Goal: Task Accomplishment & Management: Manage account settings

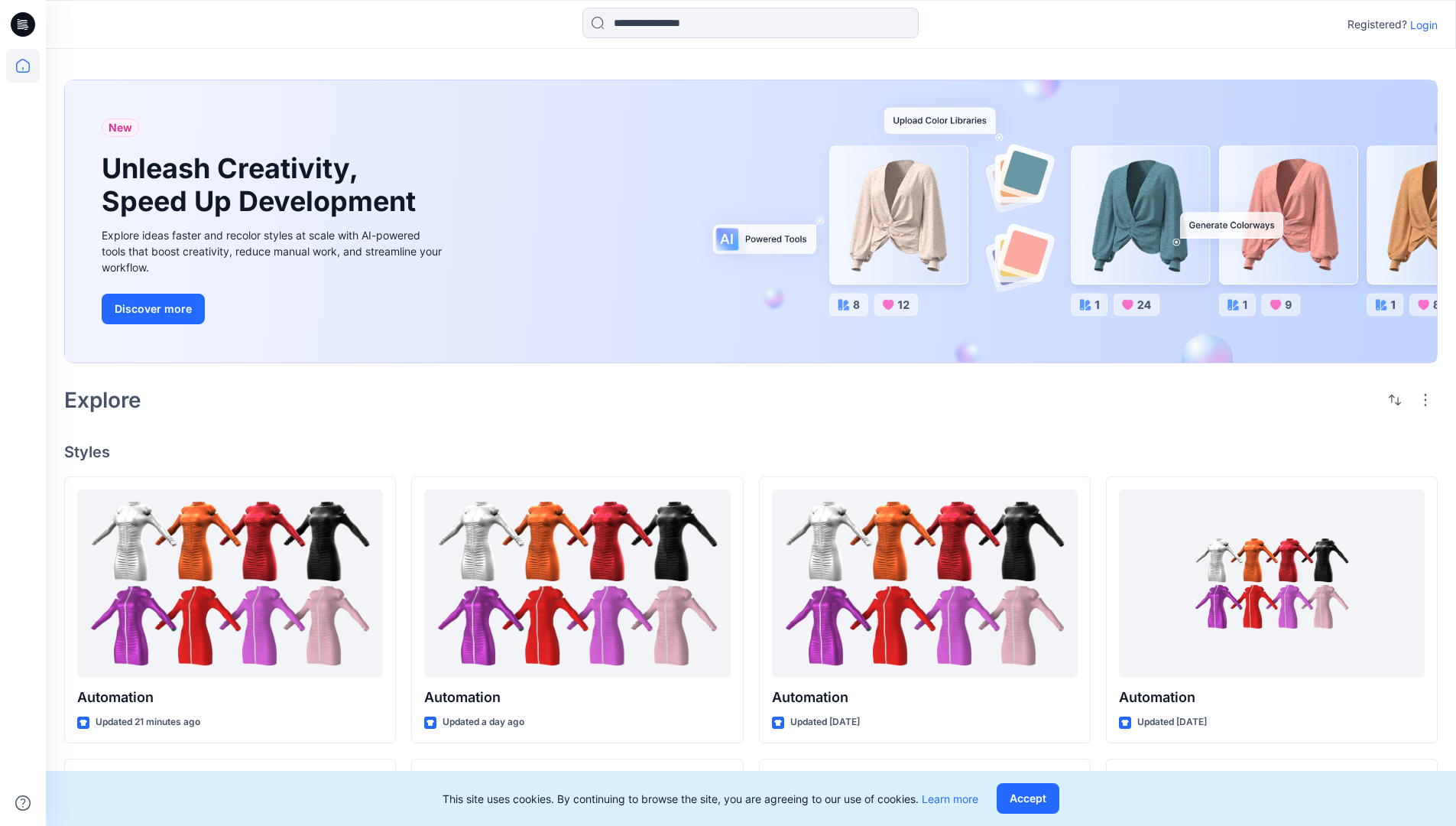
click at [1420, 24] on p "Login" at bounding box center [1423, 24] width 27 height 16
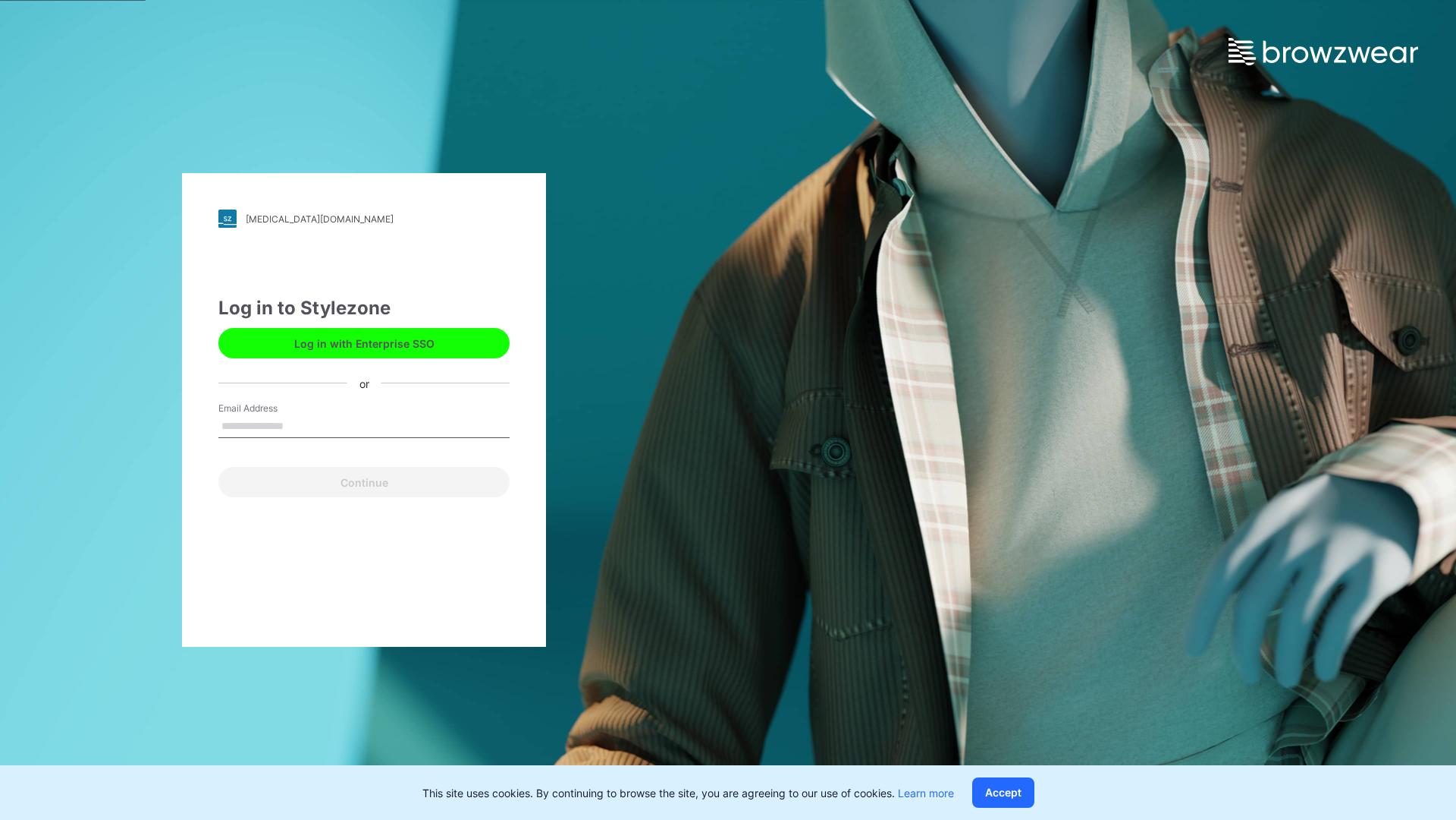
click at [300, 425] on input "Email Address" at bounding box center [364, 426] width 291 height 23
type input "**********"
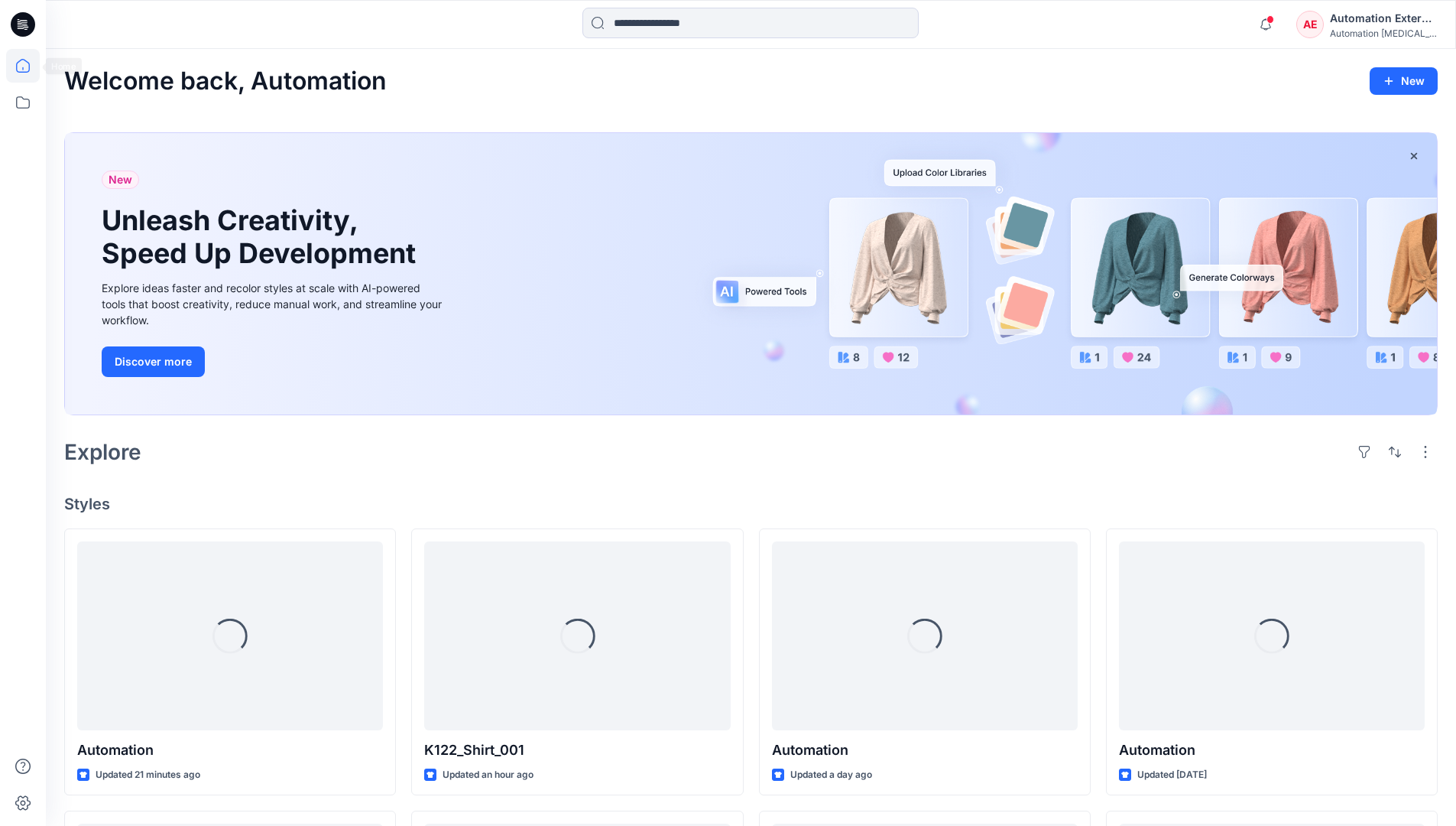
click at [29, 66] on icon at bounding box center [23, 66] width 14 height 14
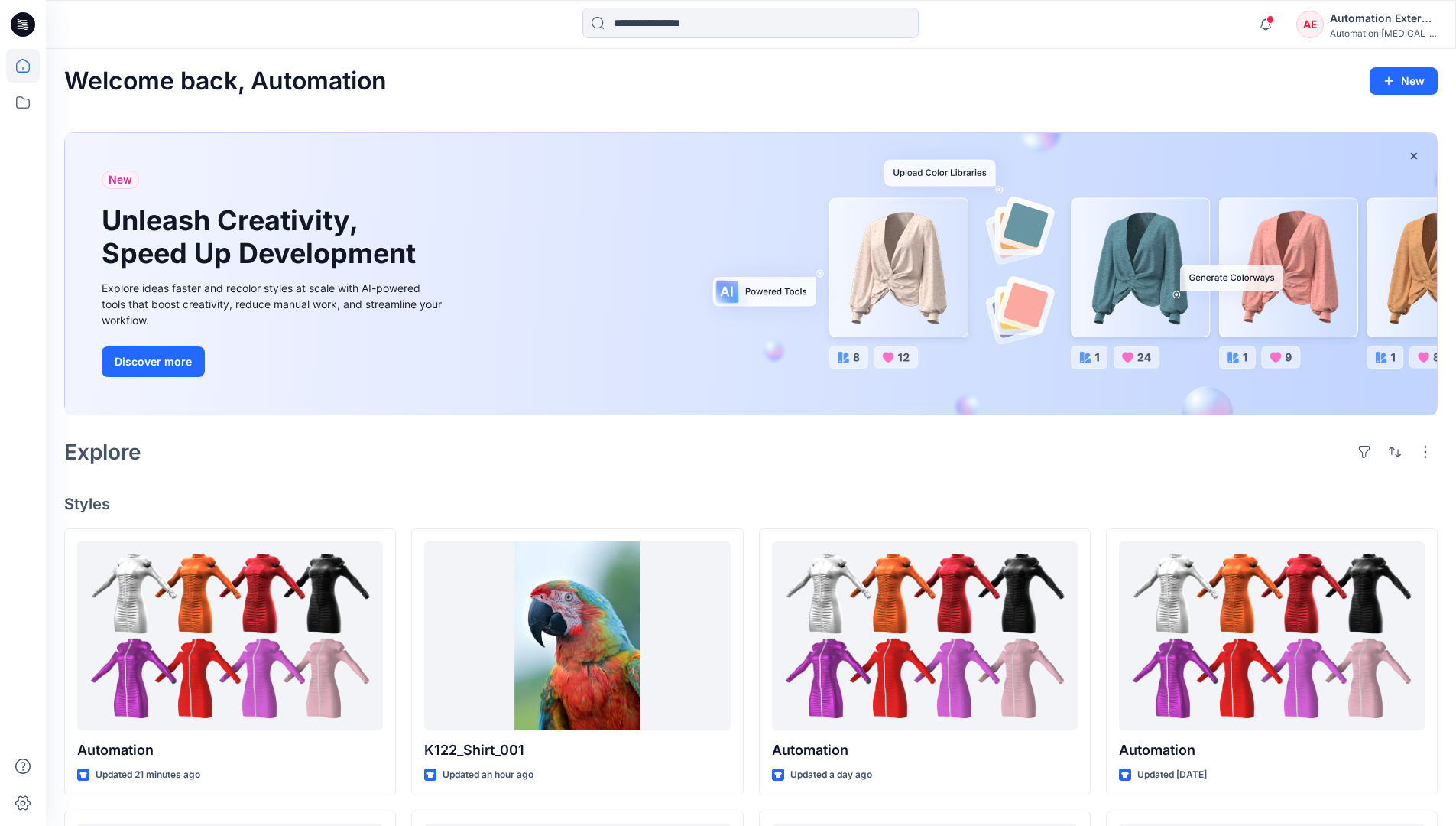
click at [1326, 30] on div "AE Automation External Automation [MEDICAL_DATA]..." at bounding box center [1366, 24] width 140 height 31
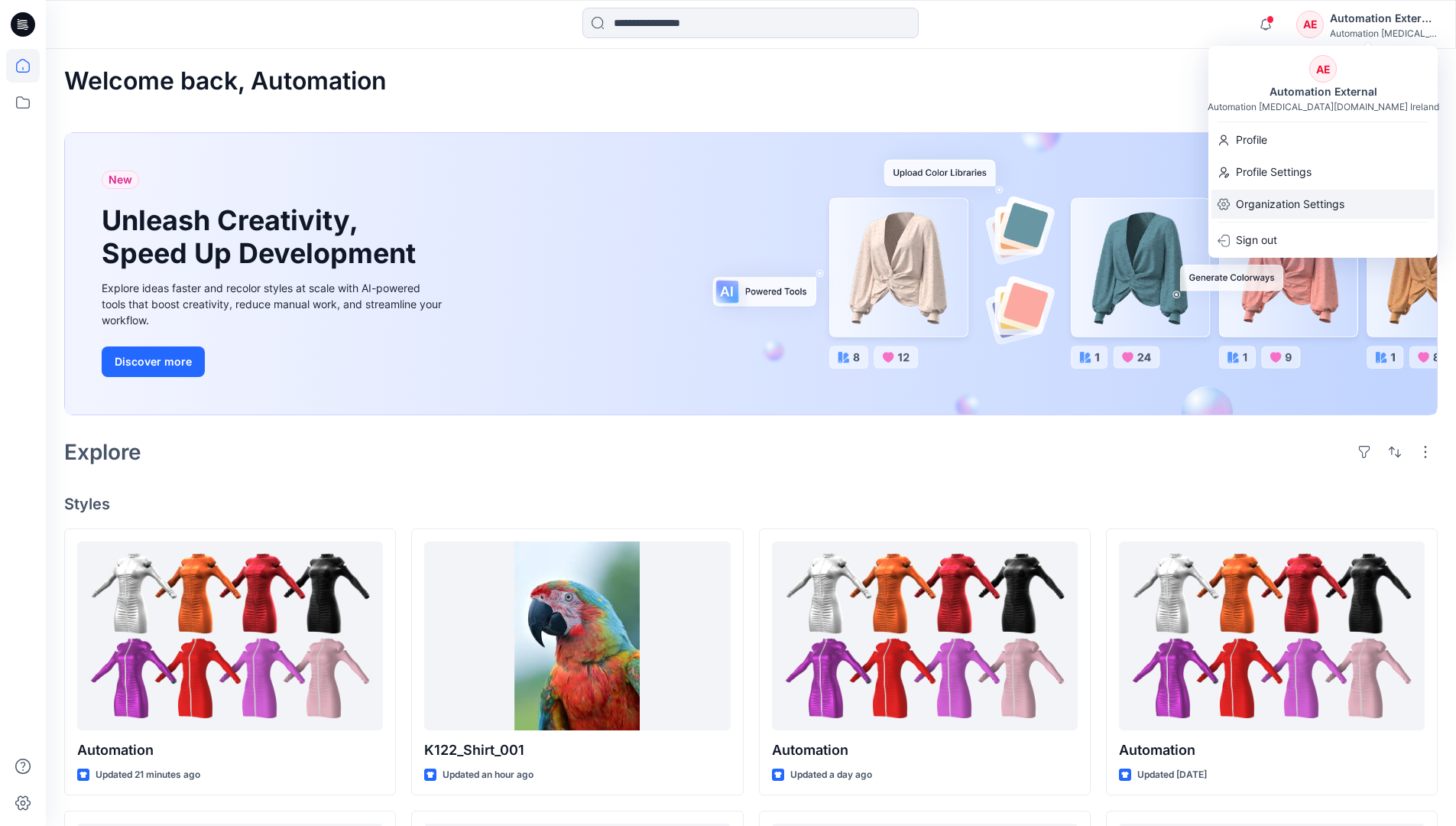
click at [1286, 201] on p "Organization Settings" at bounding box center [1290, 203] width 108 height 29
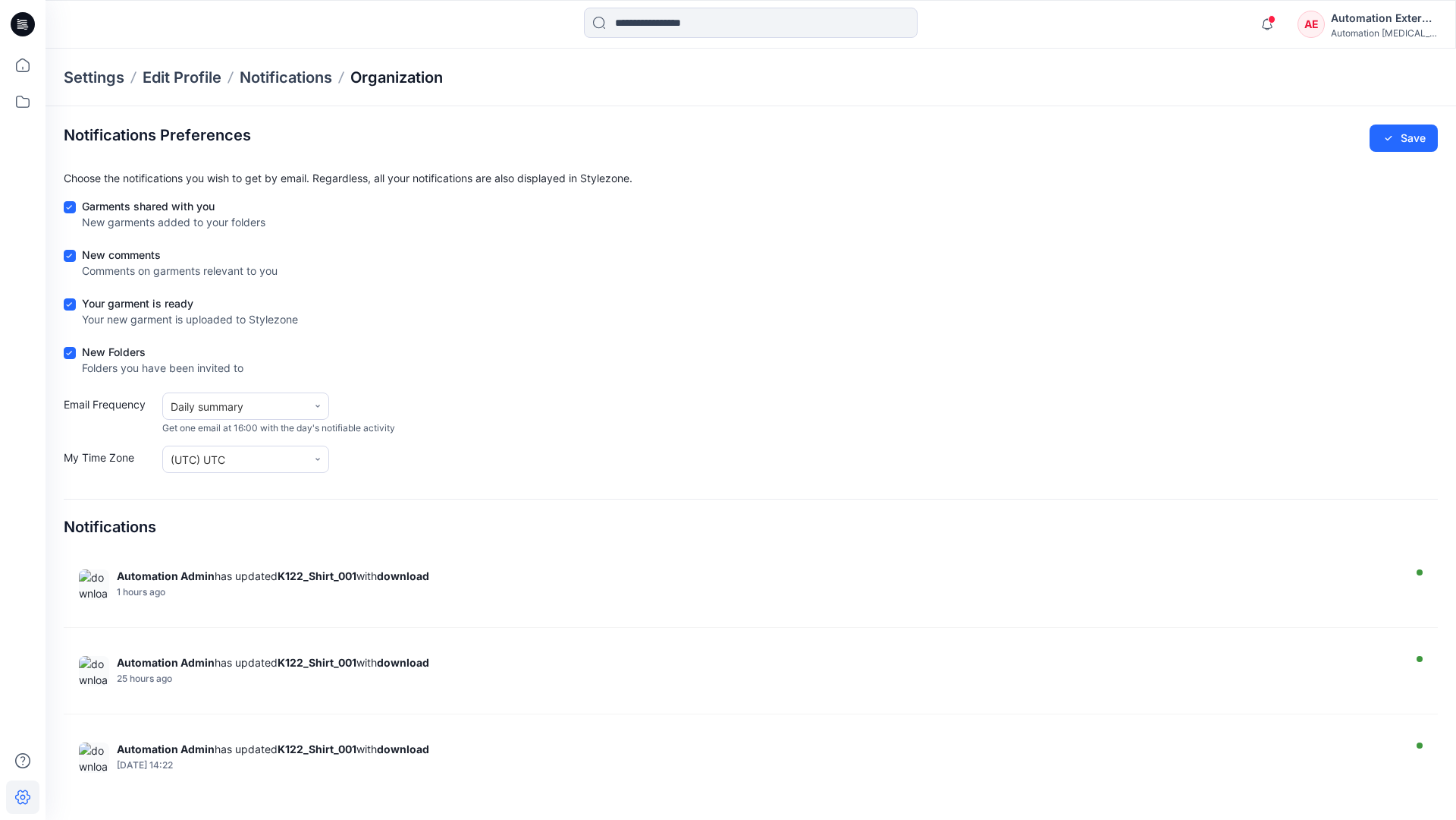
click at [398, 74] on p "Organization" at bounding box center [397, 77] width 93 height 21
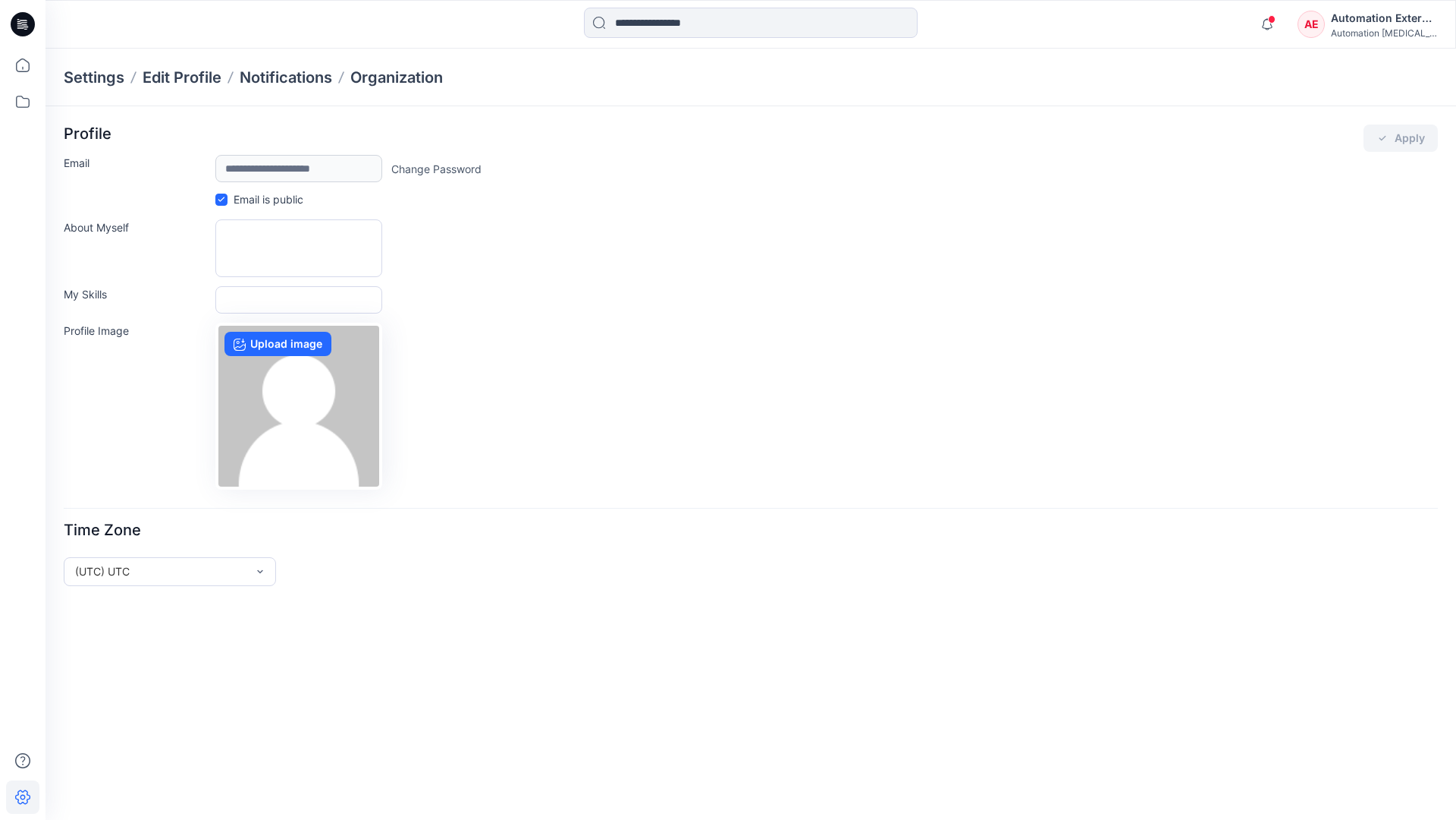
click at [1385, 23] on div "Automation External" at bounding box center [1384, 18] width 106 height 18
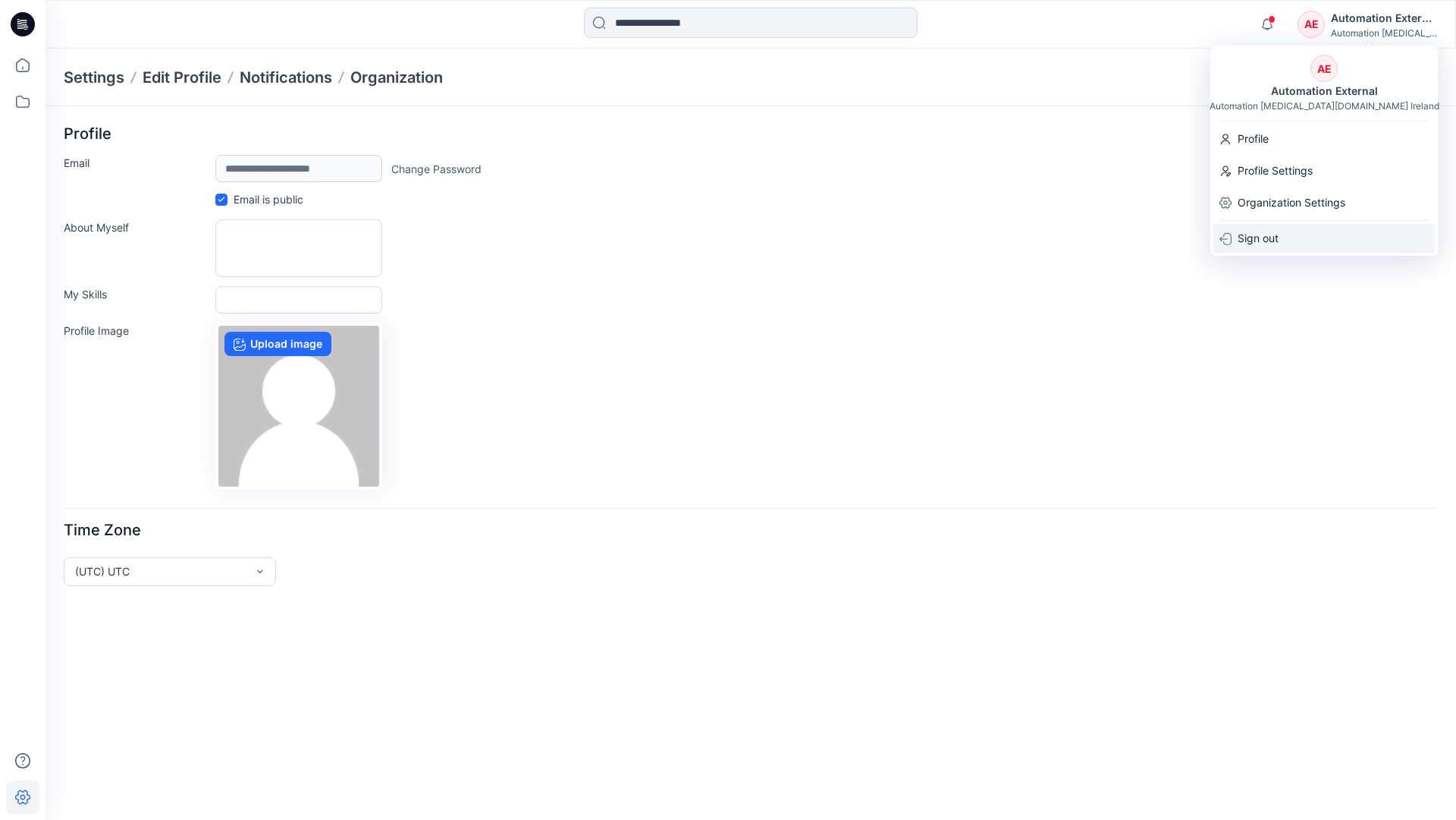
click at [1287, 236] on div "Sign out" at bounding box center [1324, 238] width 221 height 29
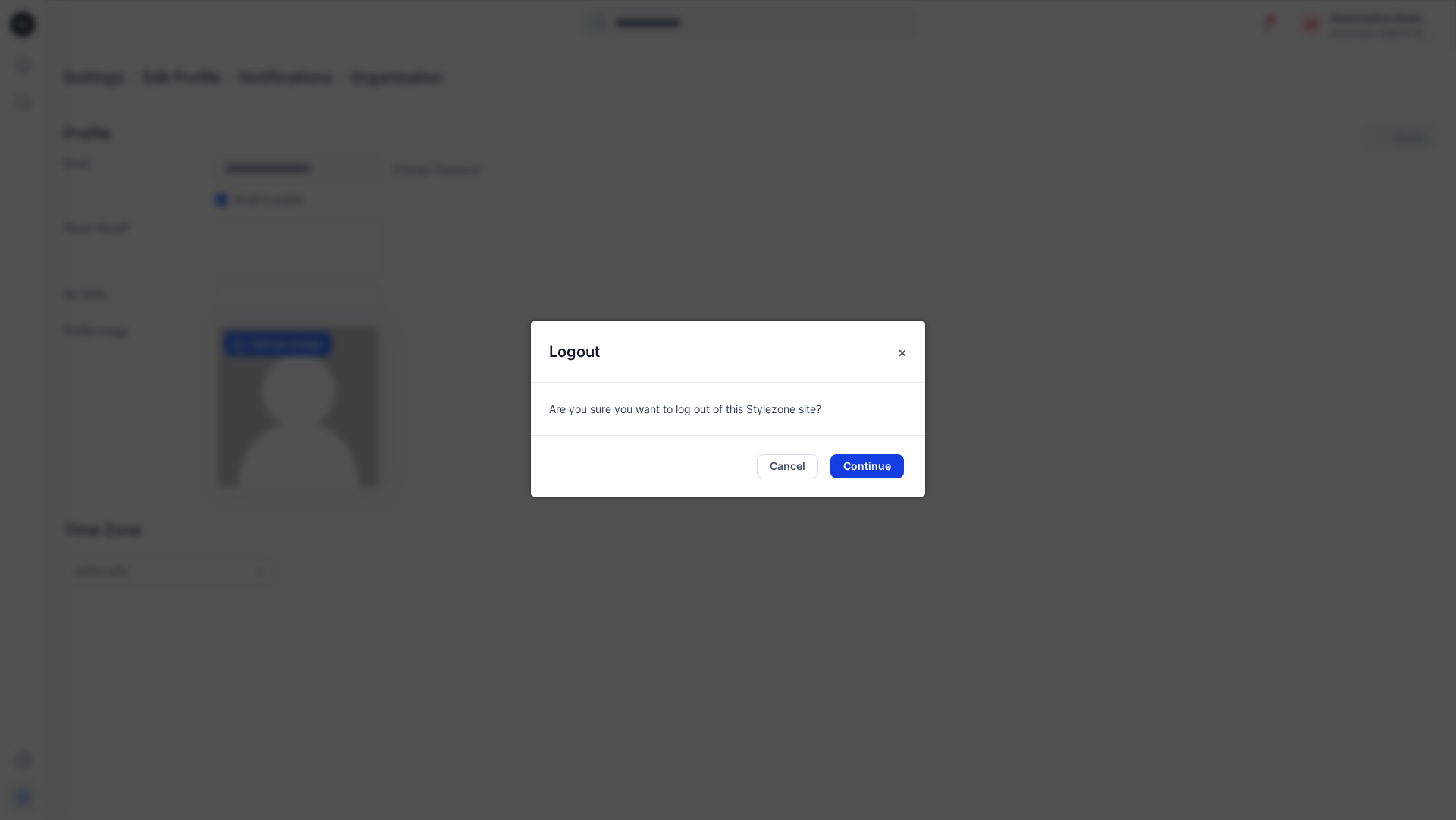
click at [876, 460] on button "Continue" at bounding box center [867, 465] width 73 height 24
